Goal: Use online tool/utility

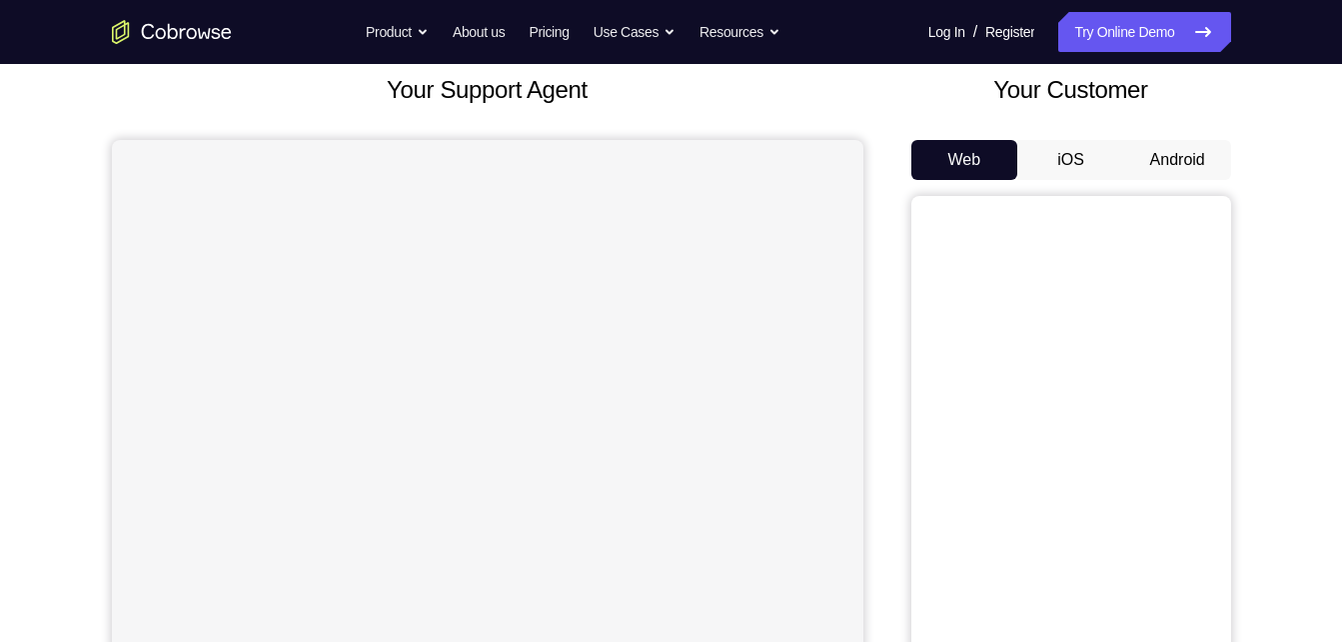
click at [1183, 147] on button "Android" at bounding box center [1177, 160] width 107 height 40
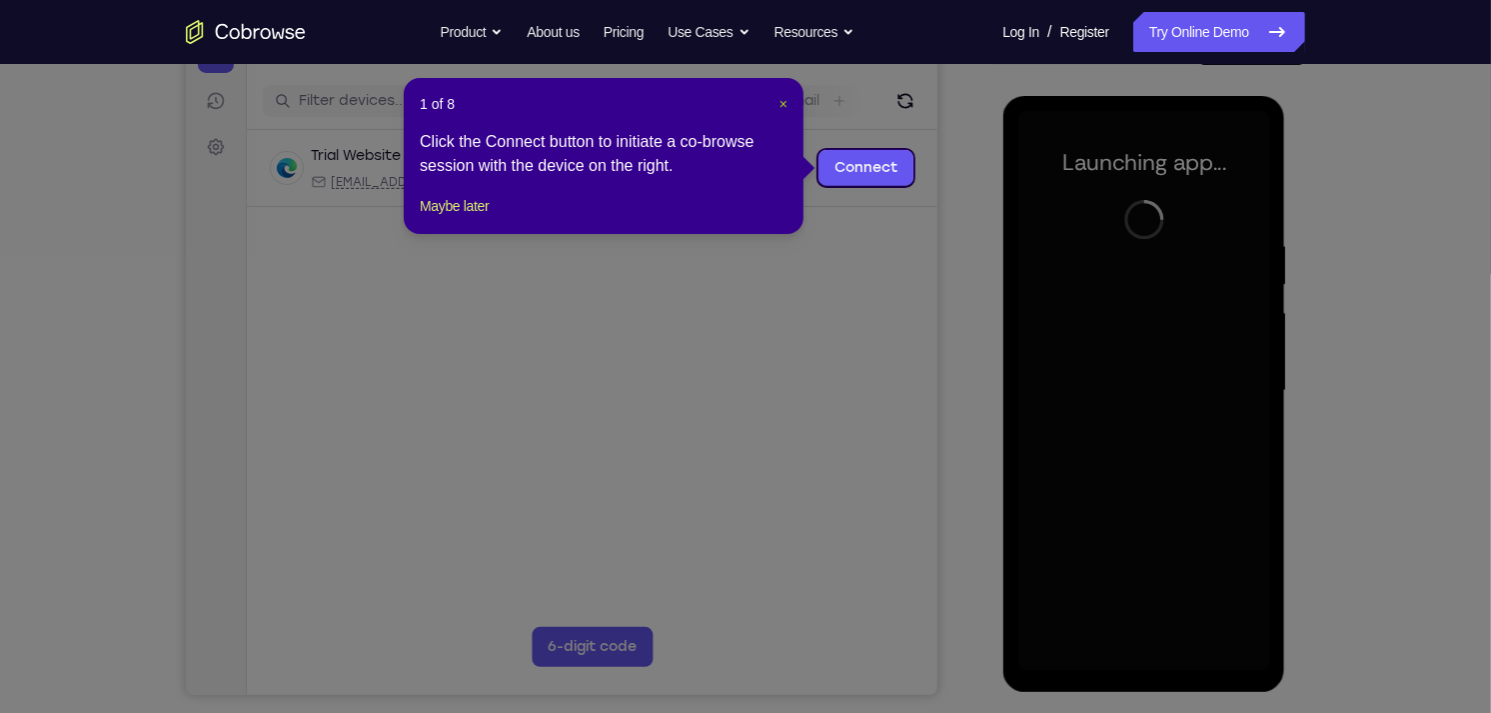
click at [782, 97] on span "×" at bounding box center [783, 104] width 8 height 16
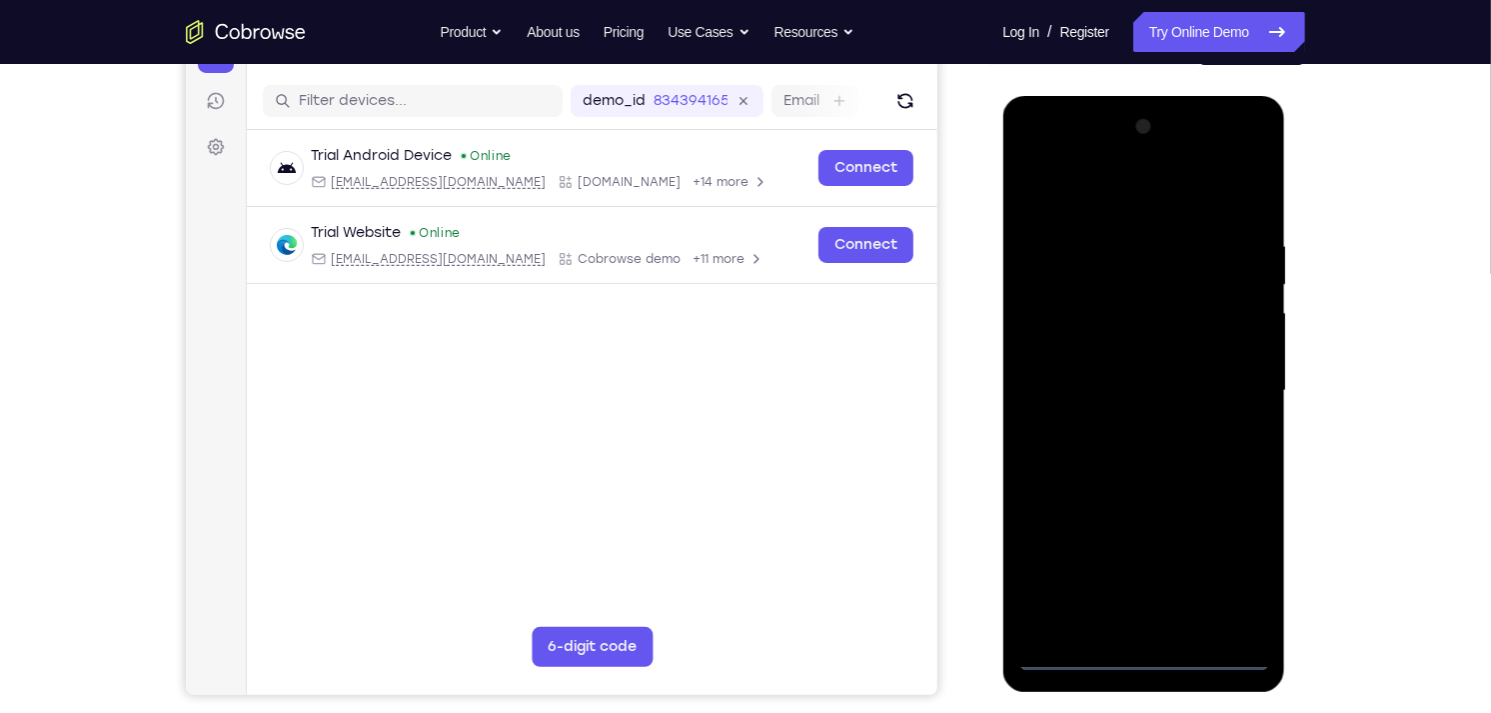
click at [1140, 641] on div at bounding box center [1143, 390] width 252 height 560
click at [1236, 577] on div at bounding box center [1143, 390] width 252 height 560
click at [1053, 150] on div at bounding box center [1143, 390] width 252 height 560
click at [1236, 386] on div at bounding box center [1143, 390] width 252 height 560
click at [1117, 430] on div at bounding box center [1143, 390] width 252 height 560
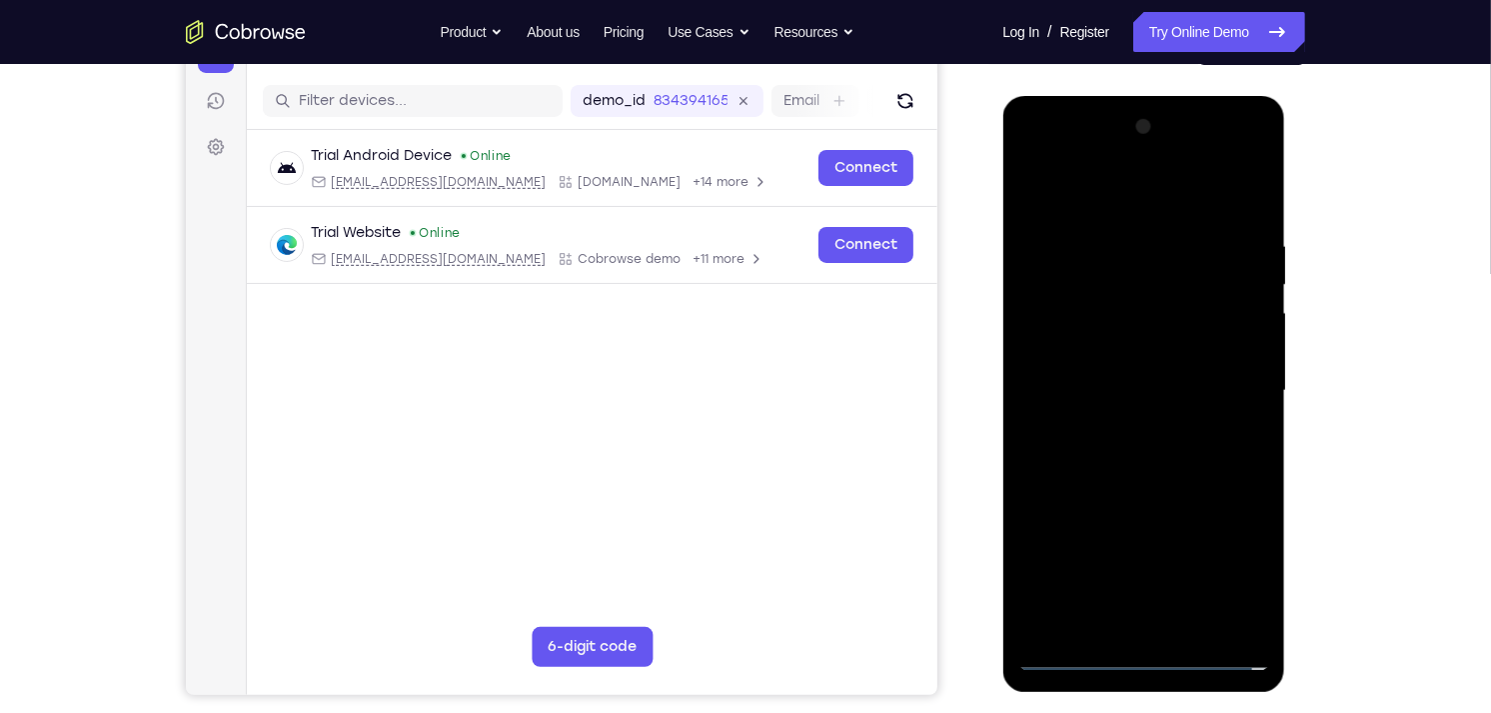
click at [1088, 365] on div at bounding box center [1143, 390] width 252 height 560
click at [1083, 347] on div at bounding box center [1143, 390] width 252 height 560
click at [1137, 391] on div at bounding box center [1143, 390] width 252 height 560
click at [1151, 456] on div at bounding box center [1143, 390] width 252 height 560
click at [1188, 620] on div at bounding box center [1143, 390] width 252 height 560
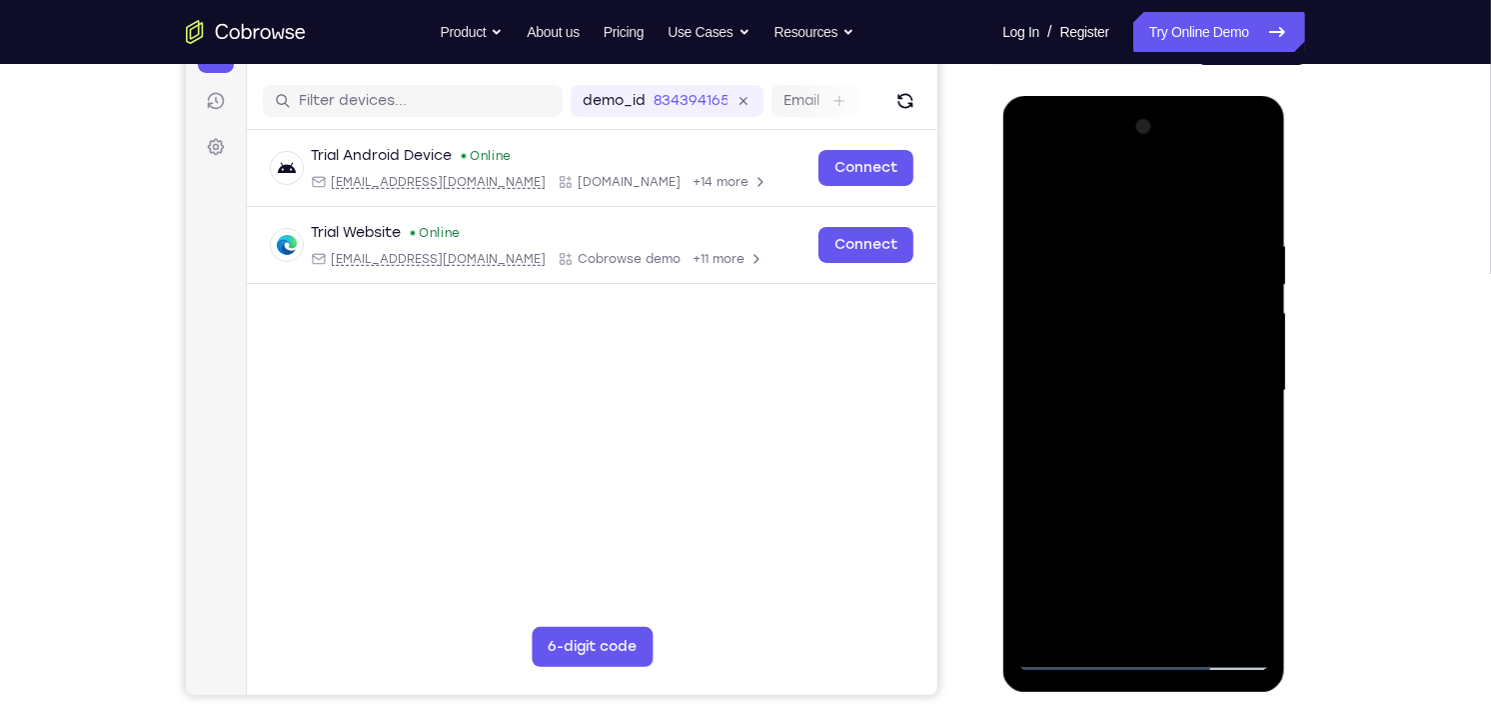
click at [1252, 215] on div at bounding box center [1143, 390] width 252 height 560
click at [1187, 622] on div at bounding box center [1143, 390] width 252 height 560
click at [1139, 490] on div at bounding box center [1143, 390] width 252 height 560
click at [1145, 434] on div at bounding box center [1143, 390] width 252 height 560
drag, startPoint x: 1190, startPoint y: 274, endPoint x: 1208, endPoint y: 495, distance: 221.6
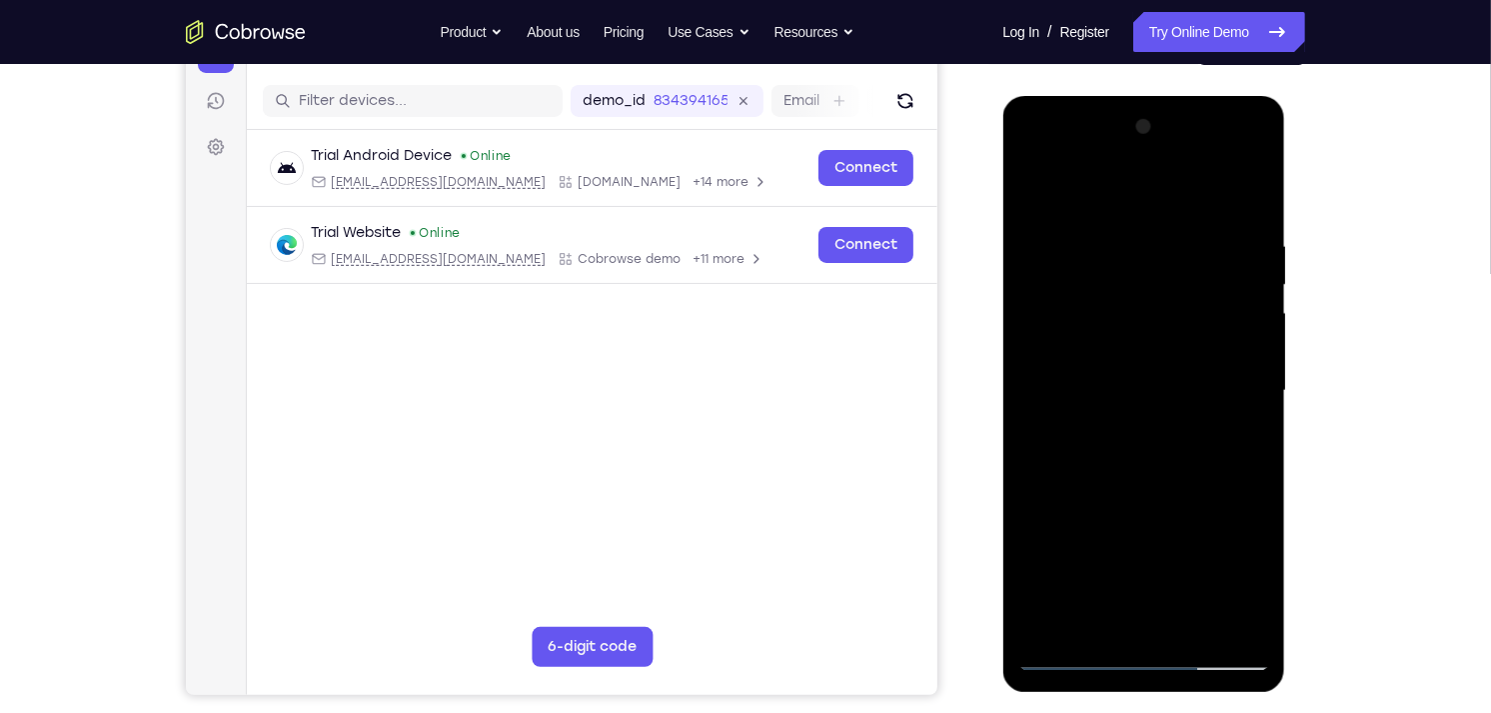
click at [1208, 495] on div at bounding box center [1143, 390] width 252 height 560
click at [1101, 256] on div at bounding box center [1143, 390] width 252 height 560
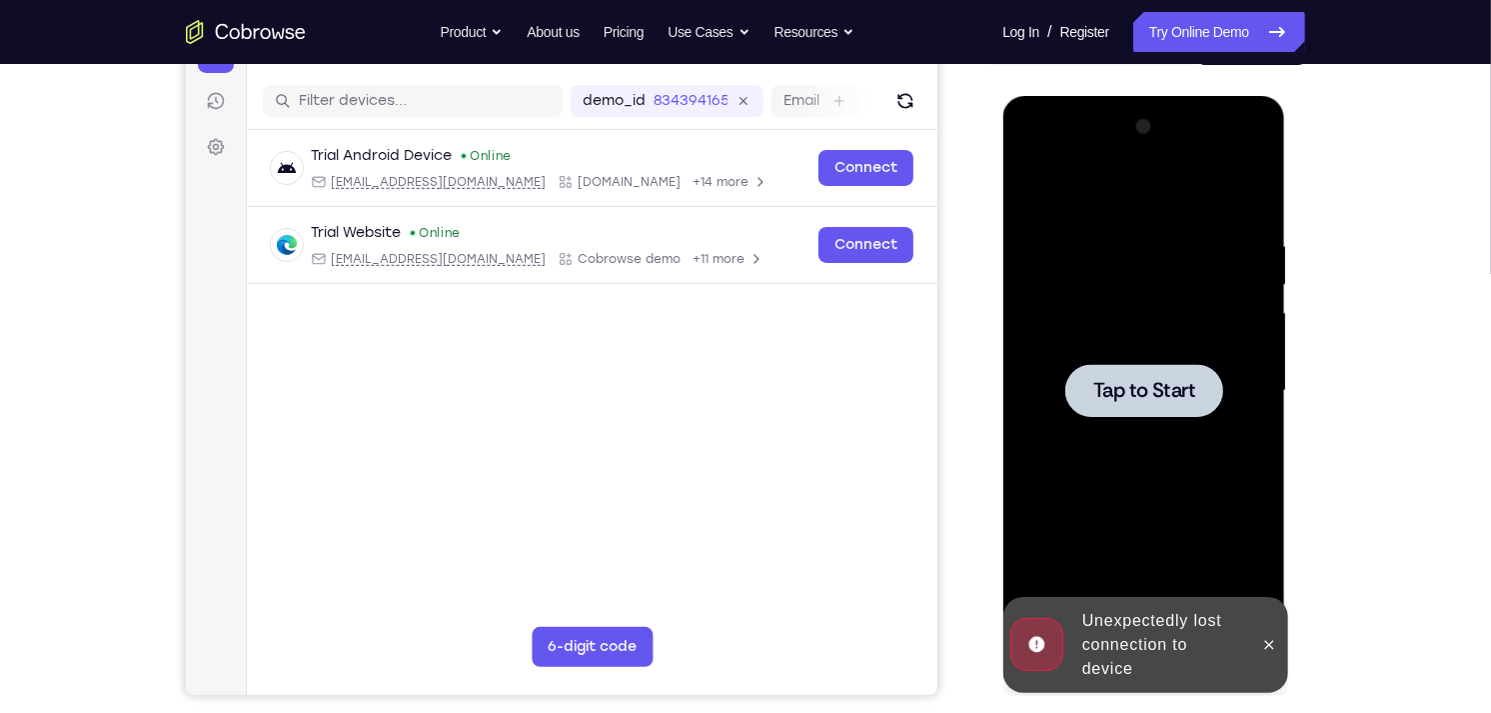
click at [1181, 367] on div at bounding box center [1143, 389] width 158 height 53
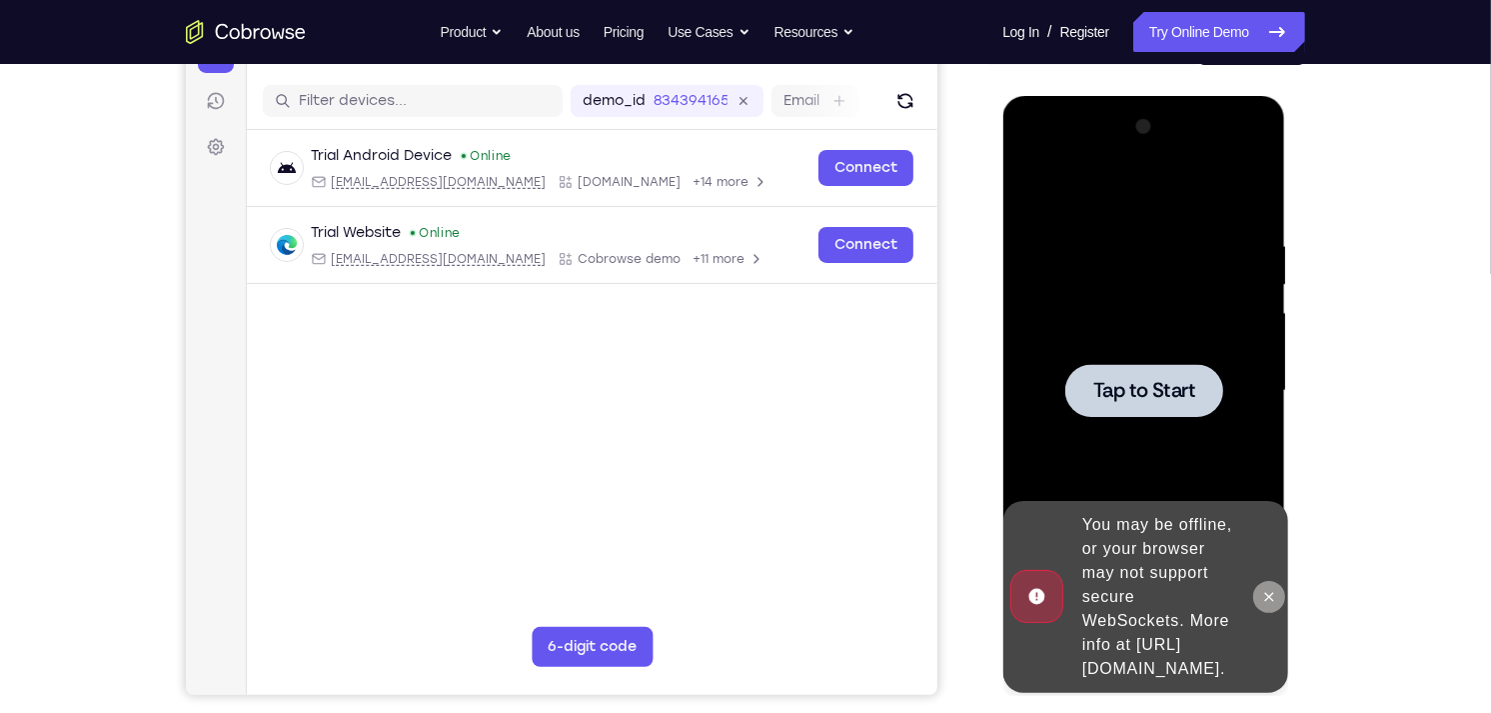
click at [1261, 588] on icon at bounding box center [1268, 596] width 16 height 16
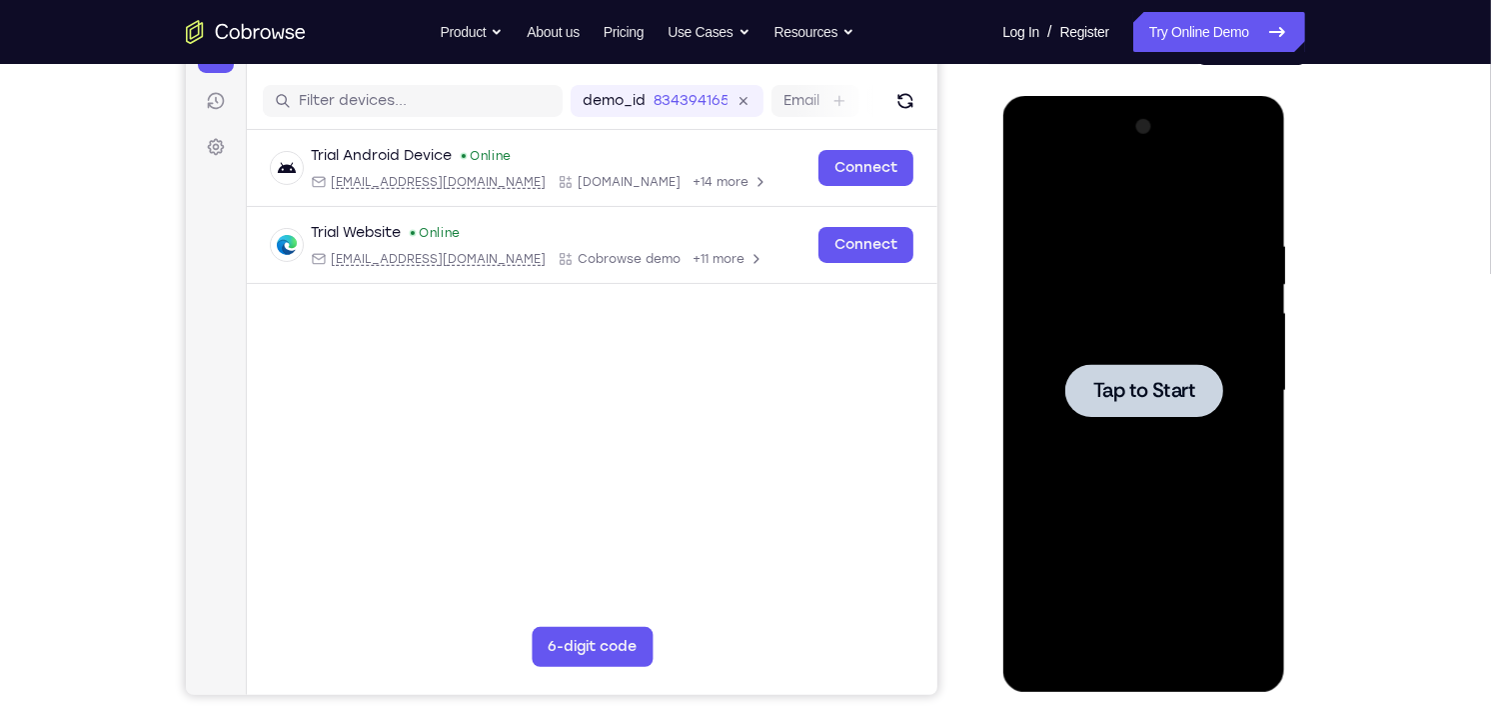
click at [1148, 392] on span "Tap to Start" at bounding box center [1143, 390] width 102 height 20
click at [949, 490] on div "Your Support Agent Your Customer Web iOS Android" at bounding box center [745, 326] width 1119 height 739
click at [1150, 388] on span "Tap to Start" at bounding box center [1143, 390] width 102 height 20
